Goal: Book appointment/travel/reservation

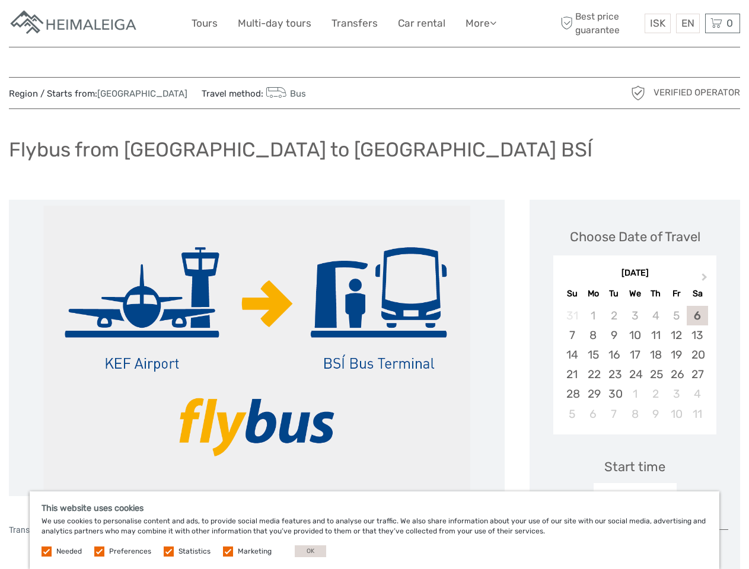
click at [480, 23] on link "More" at bounding box center [481, 23] width 31 height 17
click at [494, 23] on icon at bounding box center [493, 23] width 7 height 10
click at [657, 23] on span "ISK" at bounding box center [657, 23] width 15 height 12
click at [687, 23] on div "EN English Español Deutsch" at bounding box center [688, 24] width 24 height 20
click at [722, 23] on div "0 Items Total 0 ISK Checkout The shopping cart is empty." at bounding box center [722, 24] width 35 height 20
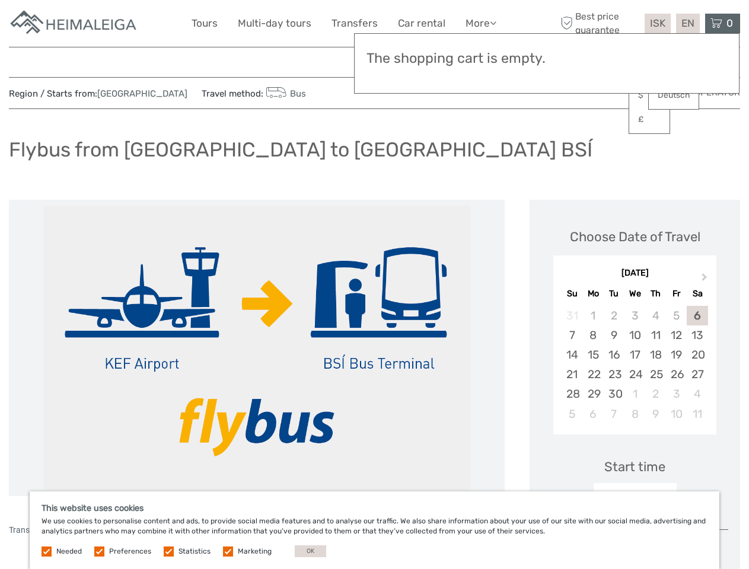
click at [257, 348] on img at bounding box center [256, 348] width 427 height 285
click at [706, 280] on button "Next Month" at bounding box center [705, 279] width 19 height 19
click at [572, 316] on div "28" at bounding box center [572, 316] width 21 height 20
click at [593, 316] on div "1" at bounding box center [593, 316] width 21 height 20
click at [614, 316] on div "2" at bounding box center [614, 316] width 21 height 20
